Goal: Information Seeking & Learning: Learn about a topic

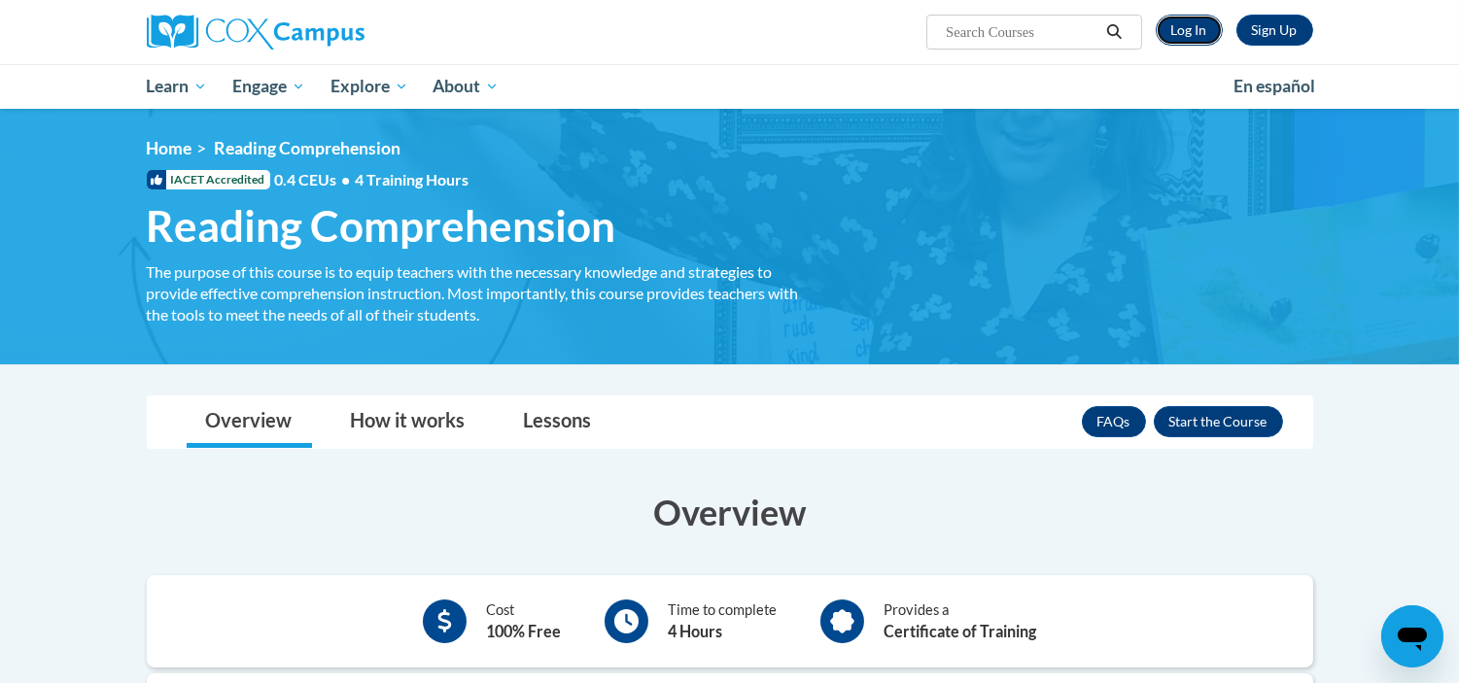
click at [1190, 36] on link "Log In" at bounding box center [1188, 30] width 67 height 31
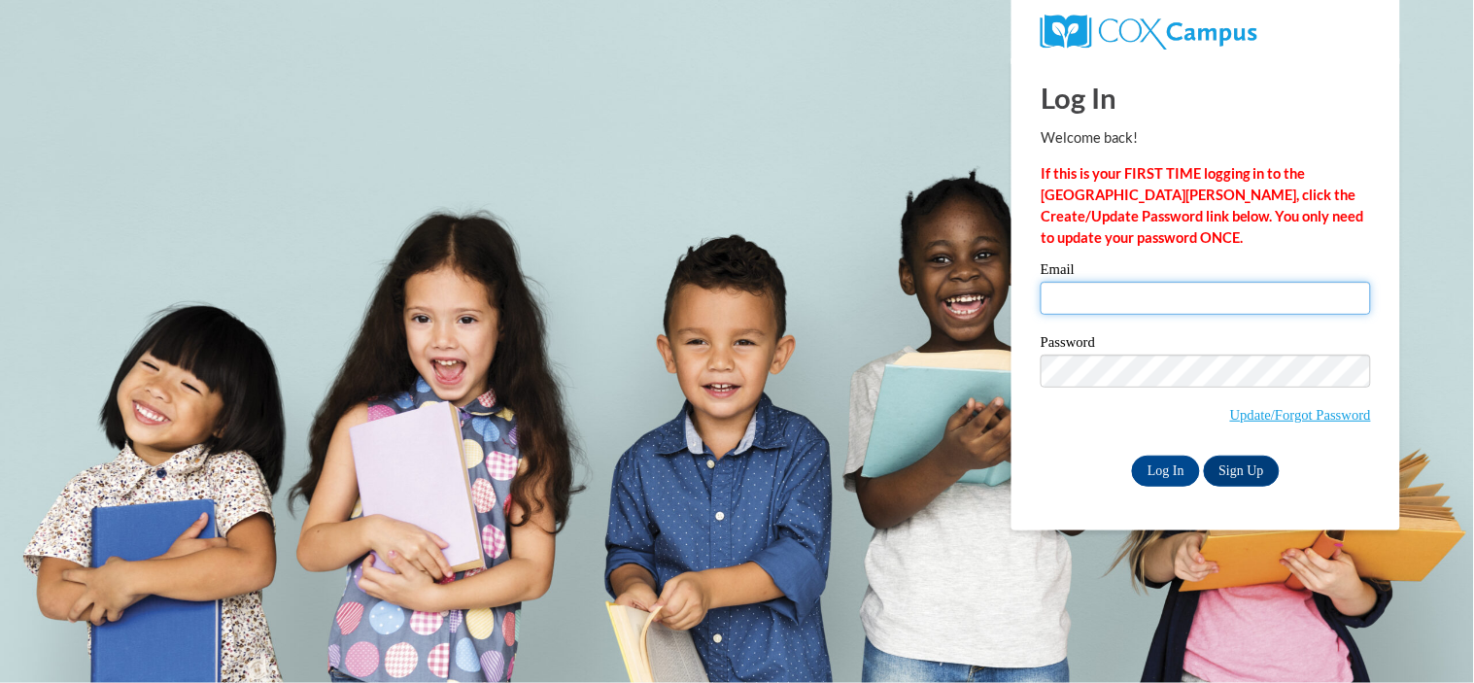
click at [1054, 302] on input "Email" at bounding box center [1206, 298] width 330 height 33
type input "[EMAIL_ADDRESS][DOMAIN_NAME]"
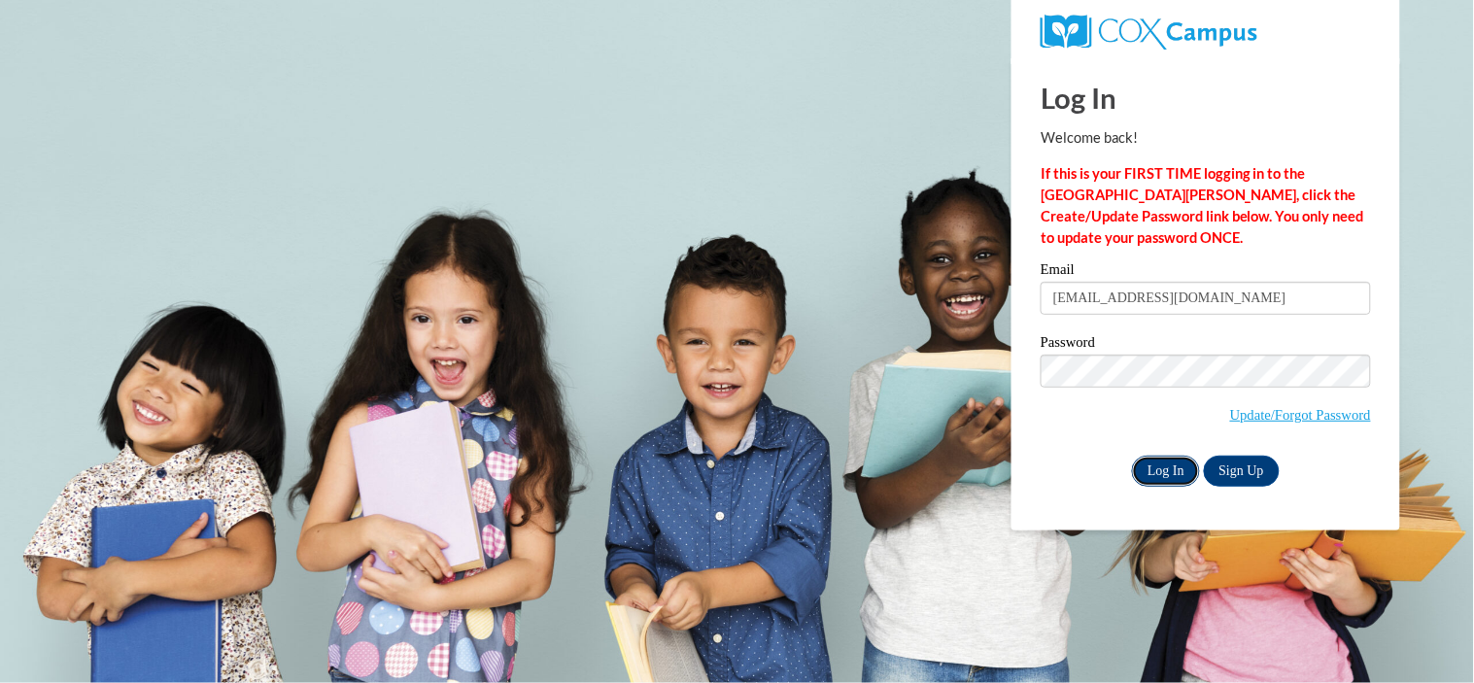
click at [1157, 474] on input "Log In" at bounding box center [1166, 471] width 68 height 31
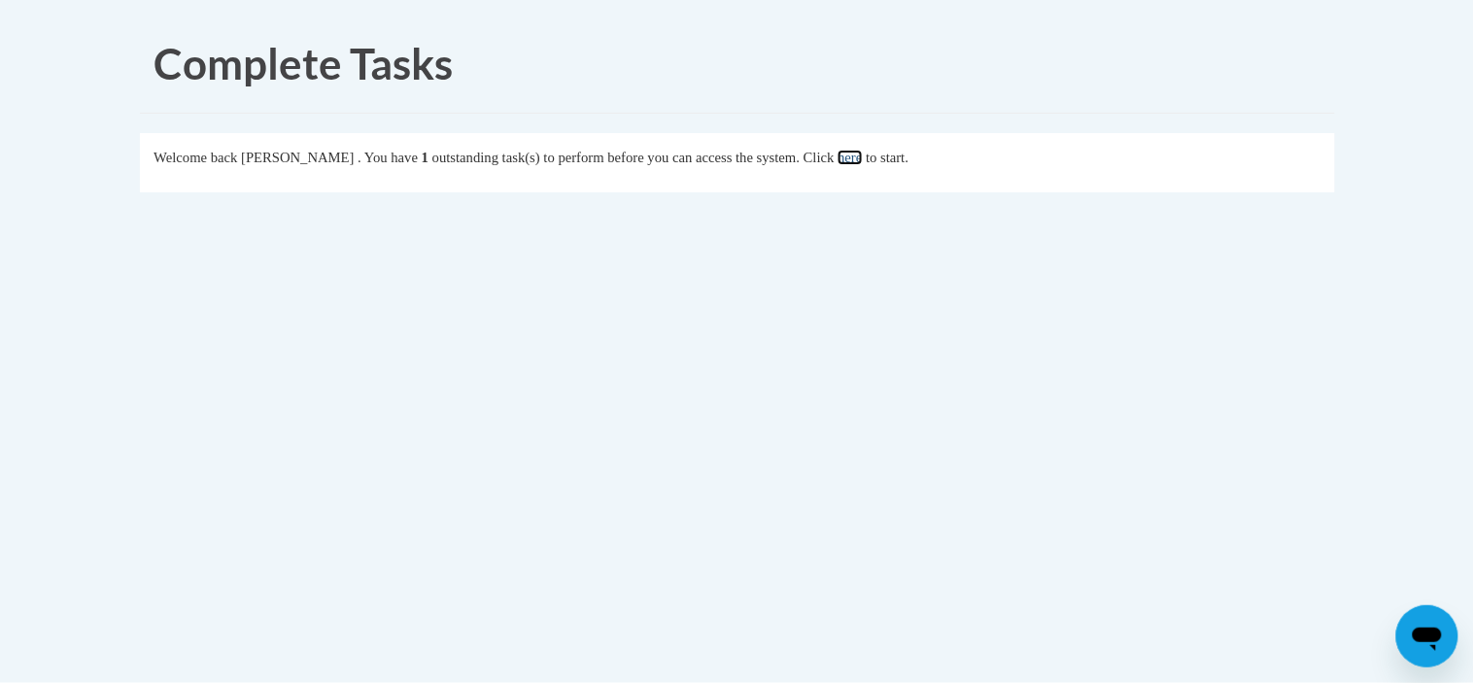
click at [862, 155] on link "here" at bounding box center [850, 158] width 24 height 16
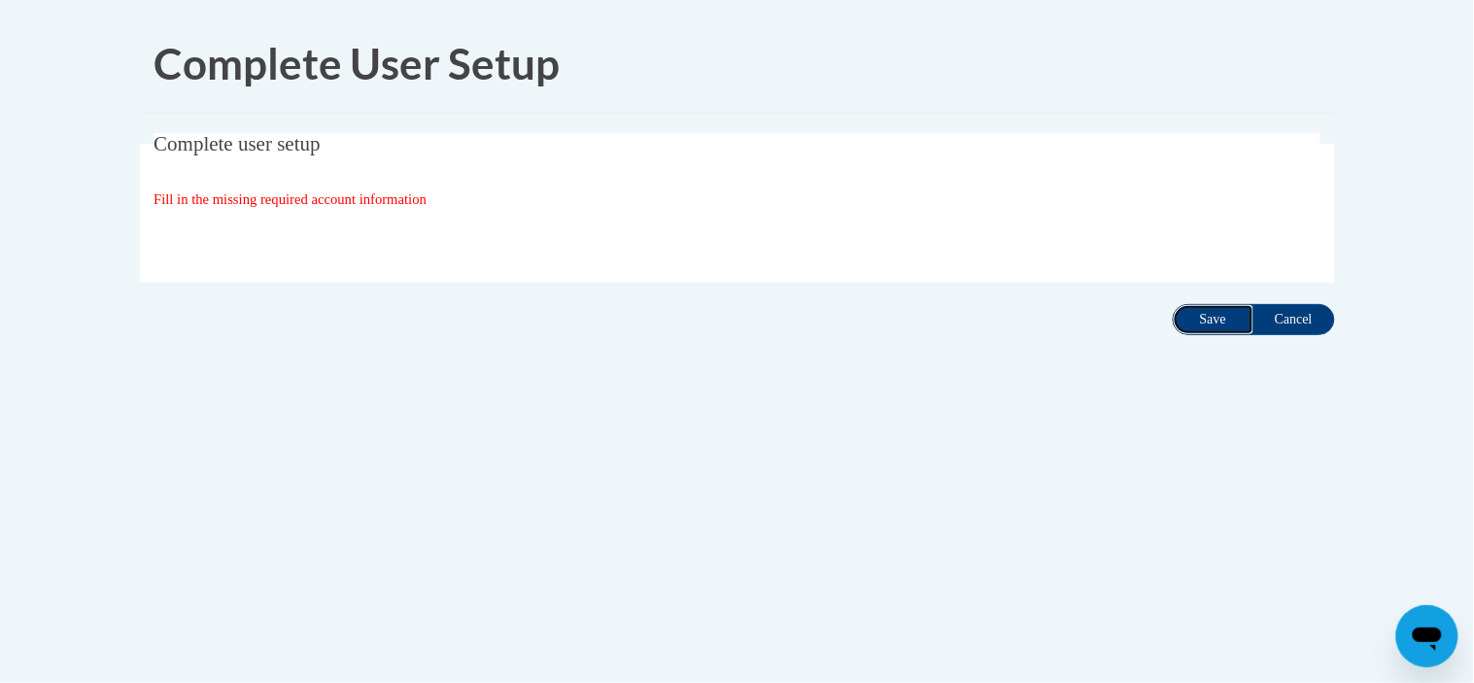
click at [1199, 321] on input "Save" at bounding box center [1214, 319] width 82 height 31
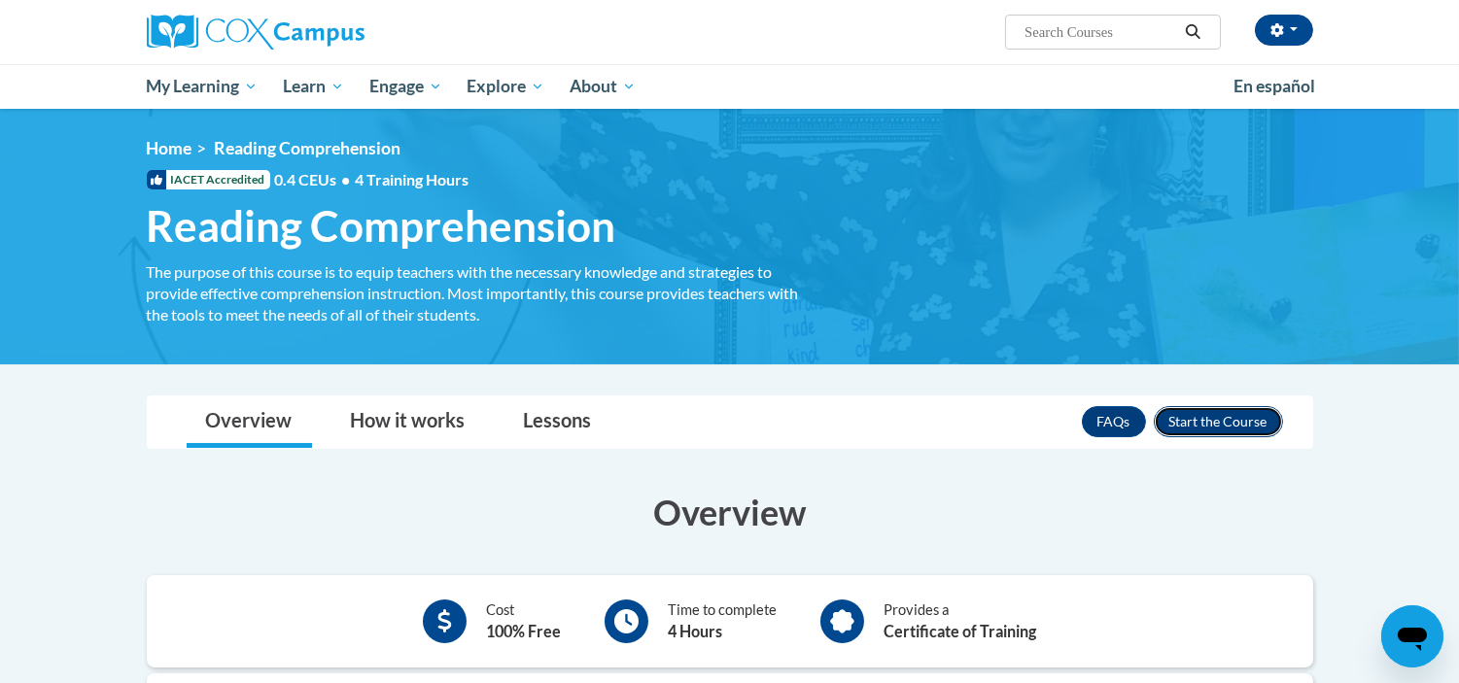
click at [1263, 419] on button "Enroll" at bounding box center [1217, 421] width 129 height 31
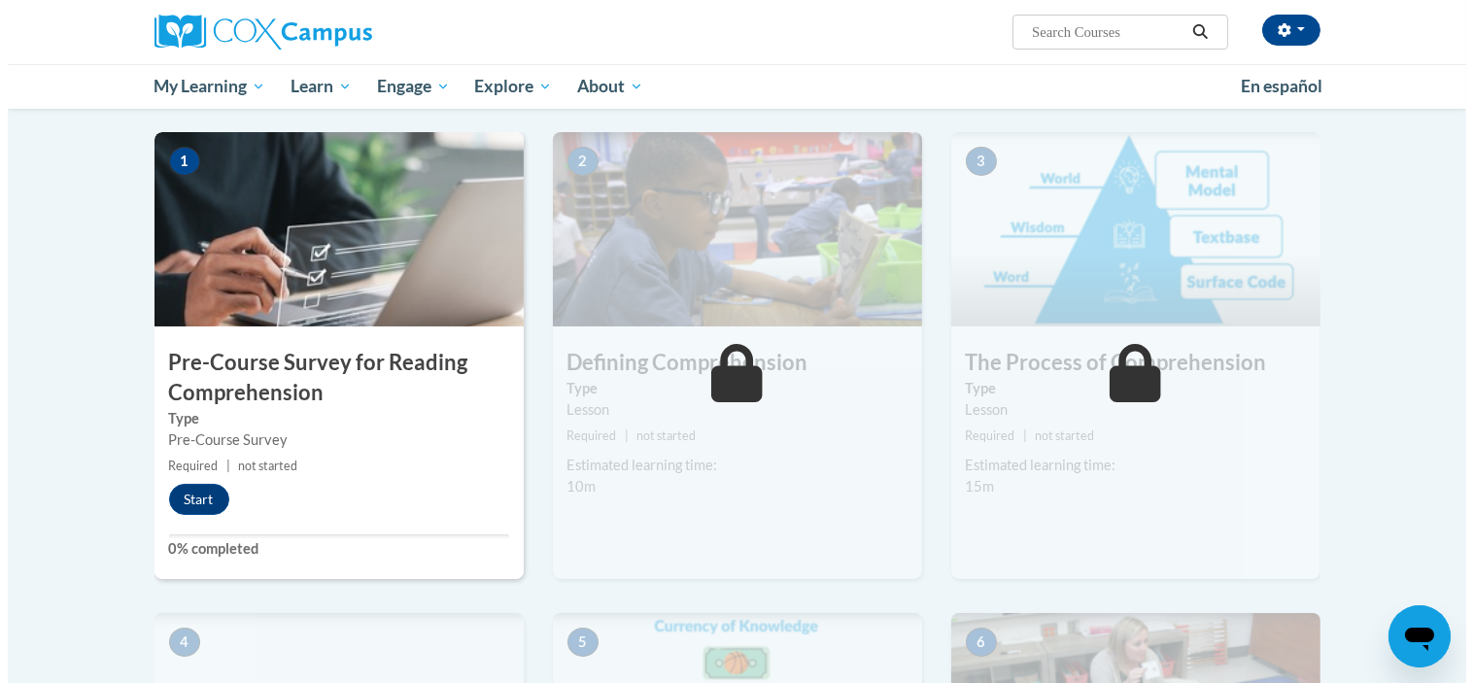
scroll to position [389, 0]
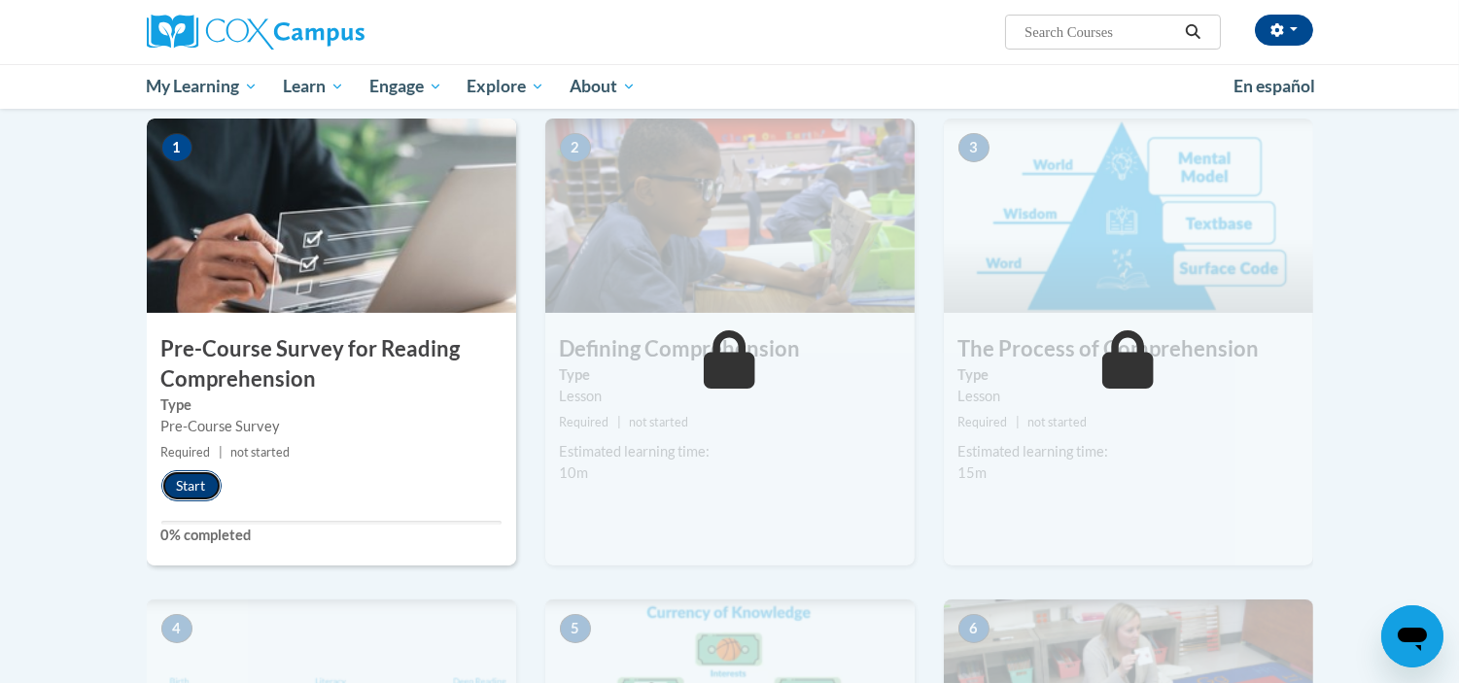
click at [187, 483] on button "Start" at bounding box center [191, 485] width 60 height 31
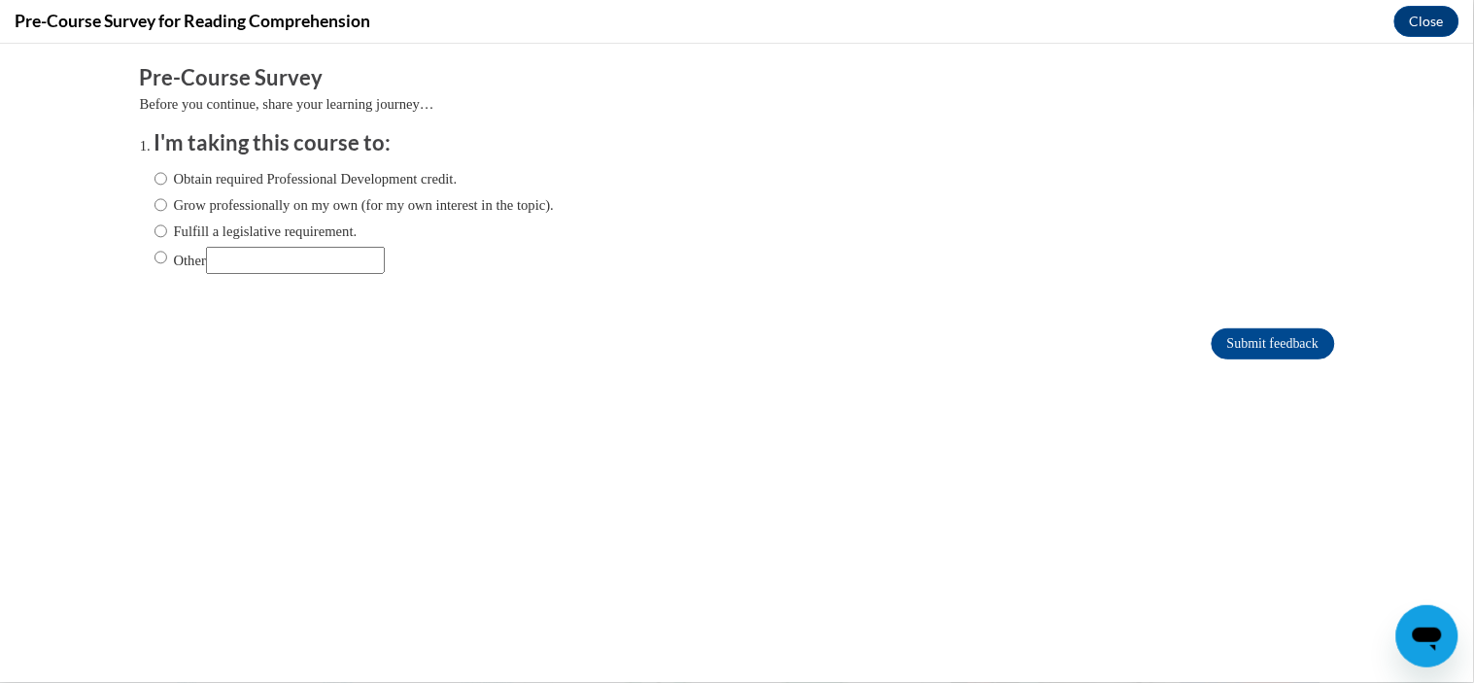
scroll to position [0, 0]
click at [183, 206] on label "Grow professionally on my own (for my own interest in the topic)." at bounding box center [355, 203] width 400 height 21
click at [167, 206] on input "Grow professionally on my own (for my own interest in the topic)." at bounding box center [161, 203] width 13 height 21
radio input "true"
click at [1228, 354] on input "Submit feedback" at bounding box center [1273, 342] width 122 height 31
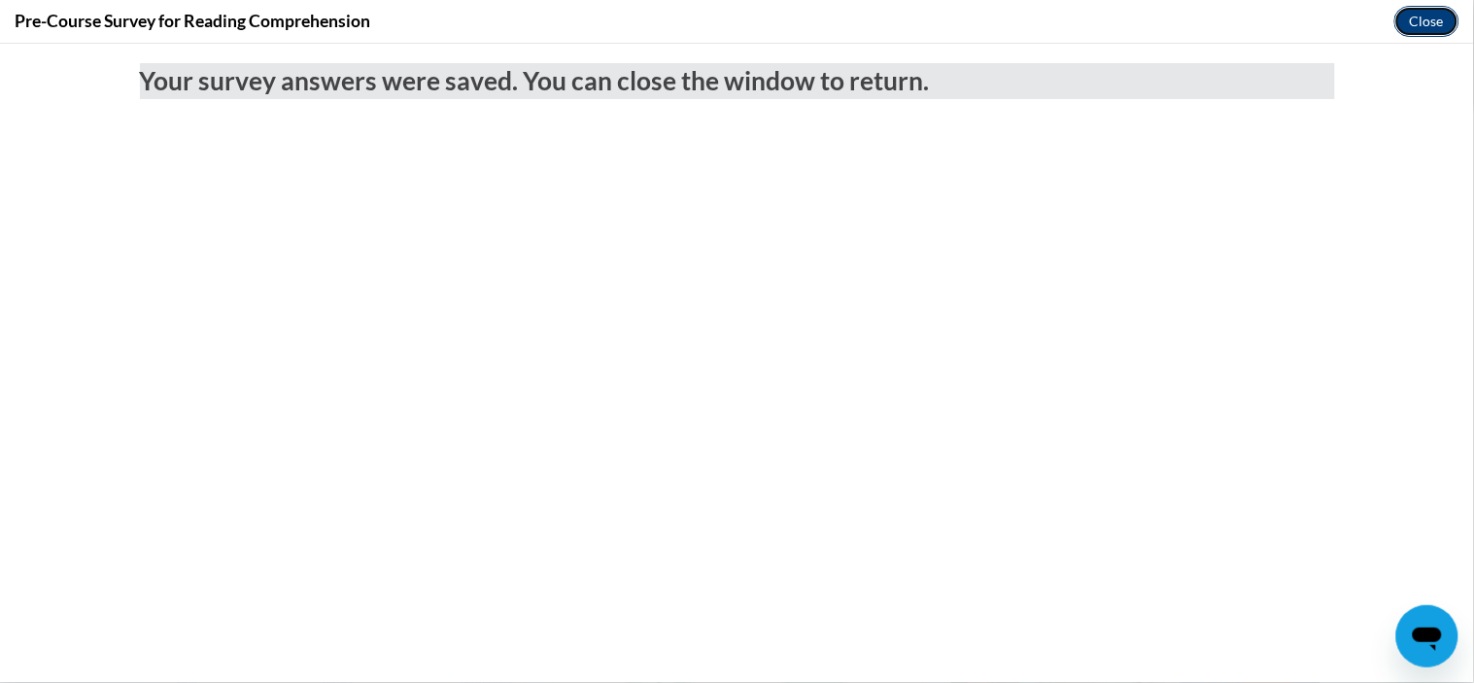
click at [1415, 34] on button "Close" at bounding box center [1426, 21] width 65 height 31
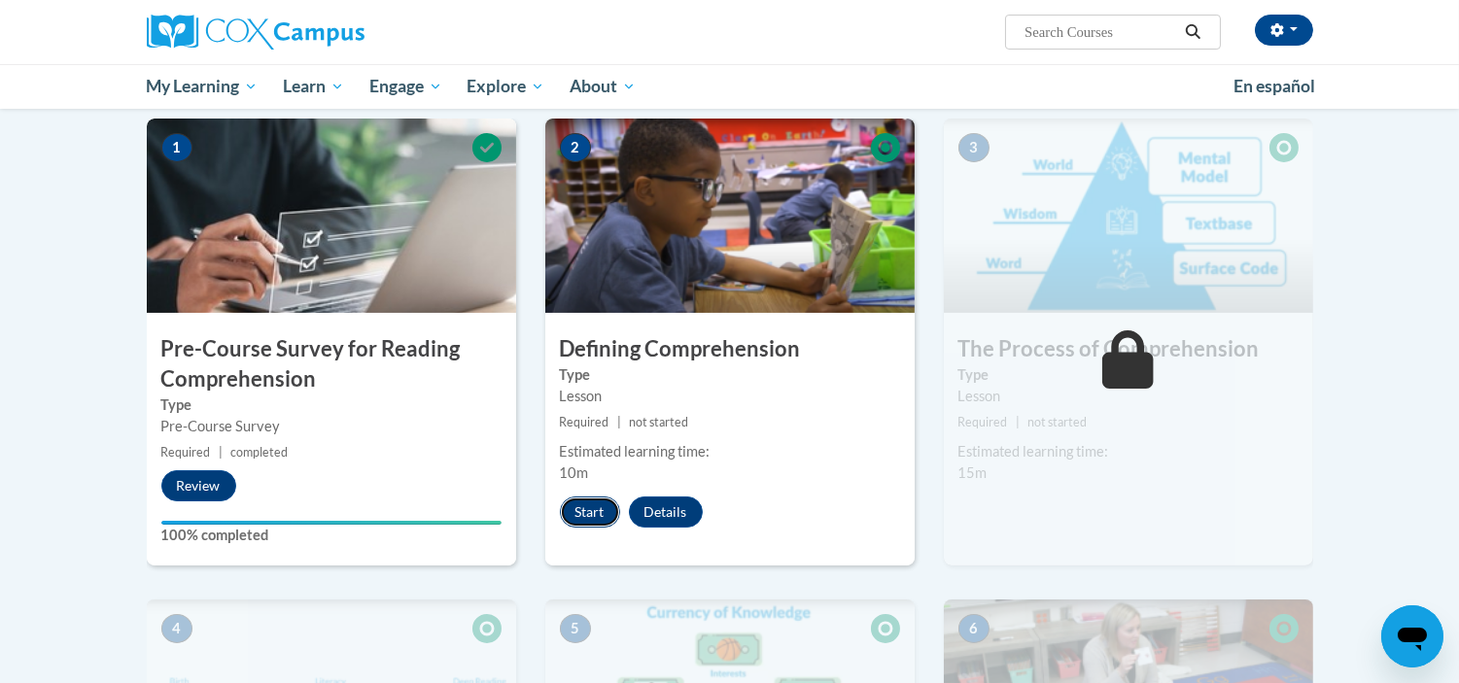
click at [596, 509] on button "Start" at bounding box center [590, 512] width 60 height 31
